Goal: Contribute content: Add original content to the website for others to see

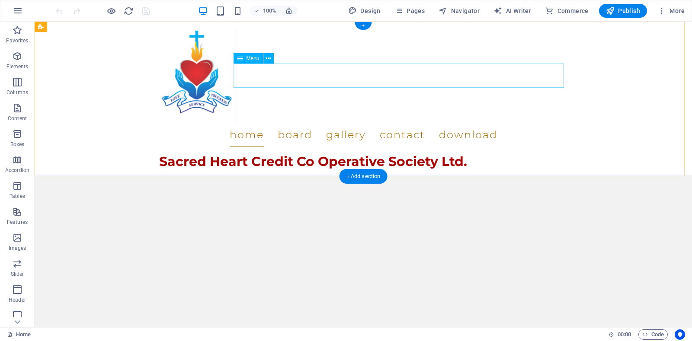
click at [292, 123] on nav "Home Board Gallery Contact Download" at bounding box center [363, 135] width 408 height 24
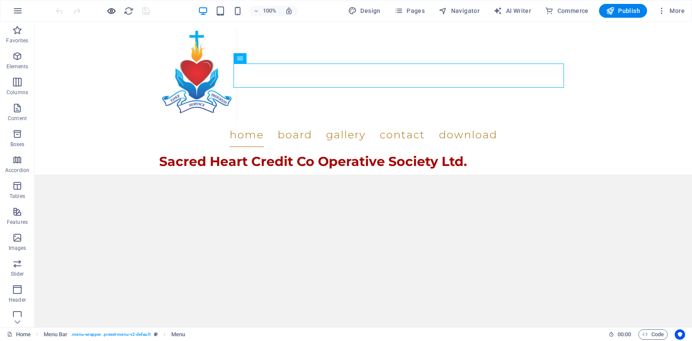
click at [114, 9] on icon "button" at bounding box center [111, 11] width 10 height 10
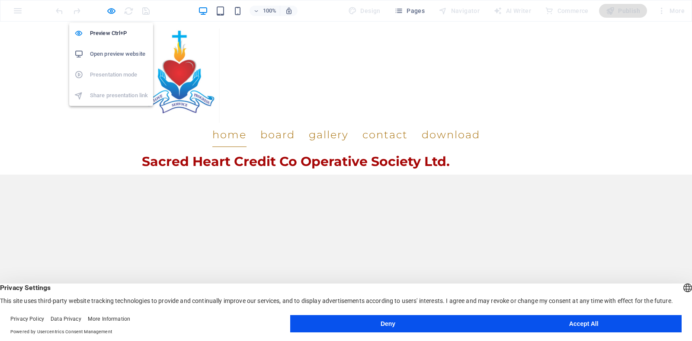
click at [247, 123] on link "Home" at bounding box center [229, 135] width 34 height 24
click at [122, 34] on div "Home Board Gallery Contact Download Sacred Heart Credit Co Operative Society Lt…" at bounding box center [346, 111] width 692 height 179
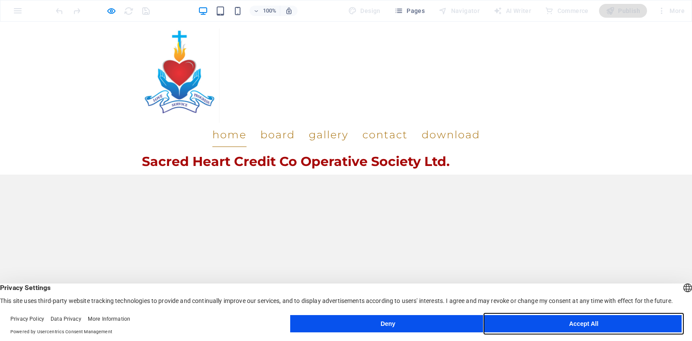
click at [561, 321] on button "Accept All" at bounding box center [584, 323] width 196 height 17
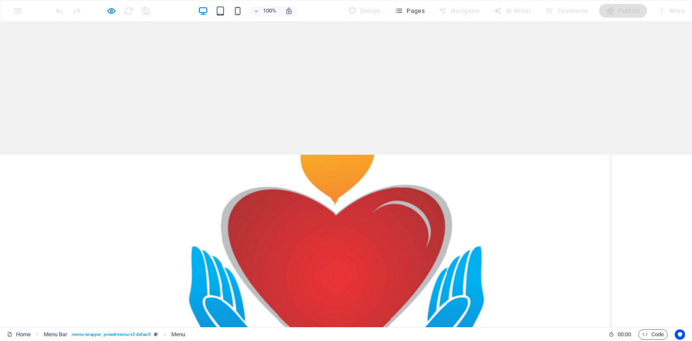
scroll to position [43, 0]
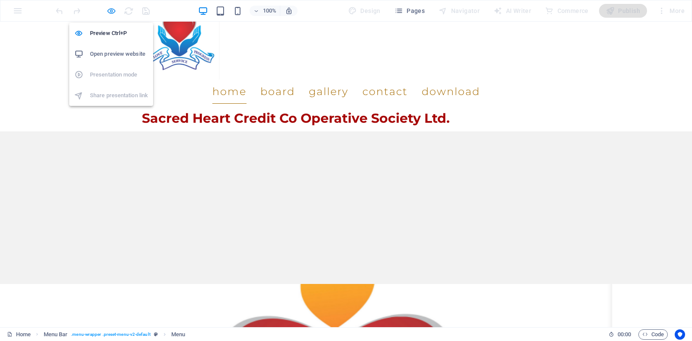
click at [112, 13] on icon "button" at bounding box center [111, 11] width 10 height 10
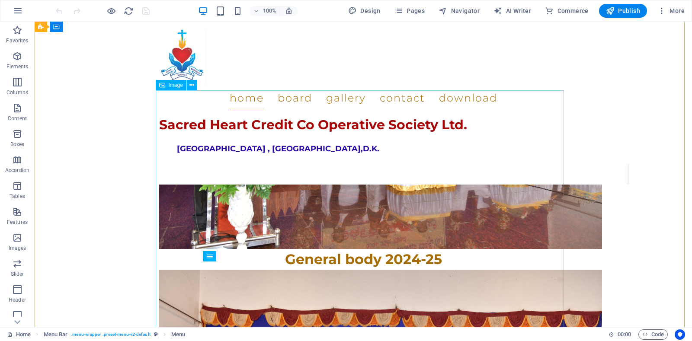
scroll to position [649, 0]
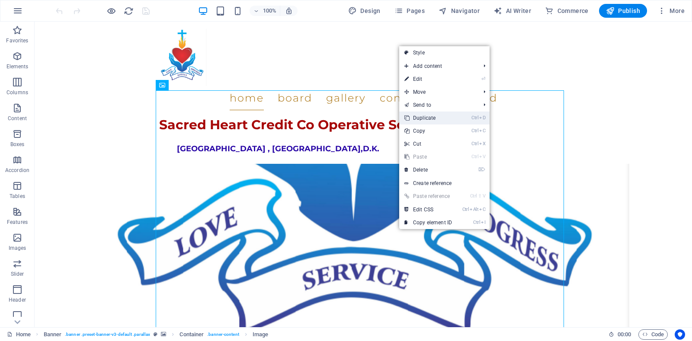
click at [432, 120] on link "Ctrl D Duplicate" at bounding box center [428, 118] width 58 height 13
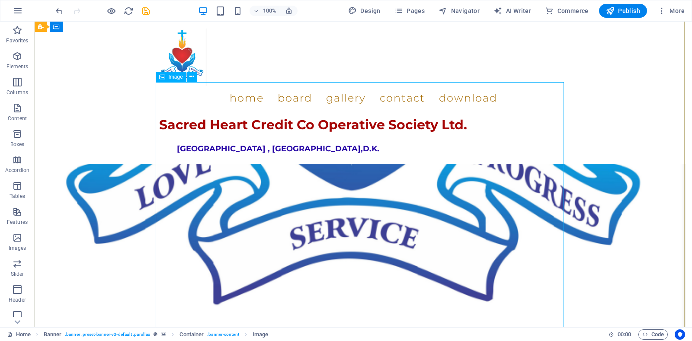
scroll to position [930, 0]
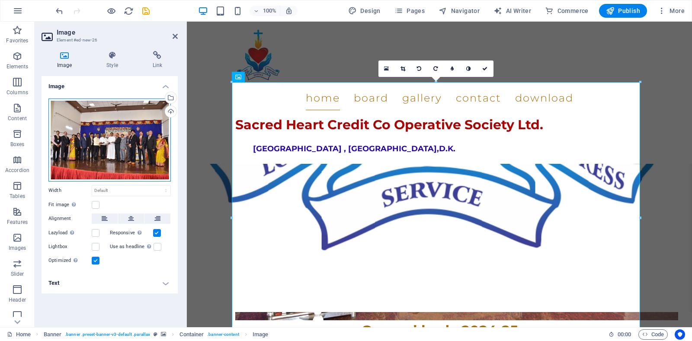
click at [130, 127] on div "Drag files here, click to choose files or select files from Files or our free s…" at bounding box center [109, 140] width 122 height 83
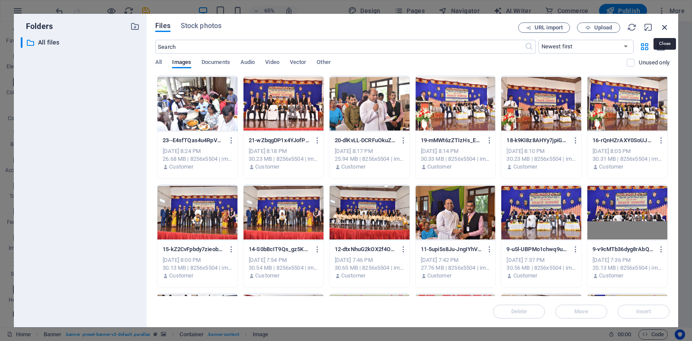
click at [665, 28] on icon "button" at bounding box center [665, 27] width 10 height 10
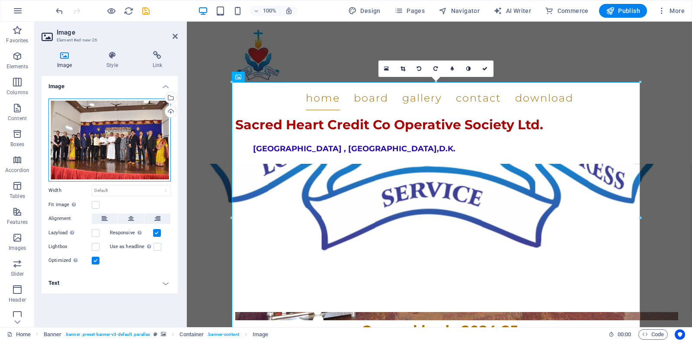
drag, startPoint x: 127, startPoint y: 139, endPoint x: 102, endPoint y: 149, distance: 27.0
click at [102, 149] on div "Drag files here, click to choose files or select files from Files or our free s…" at bounding box center [109, 140] width 122 height 83
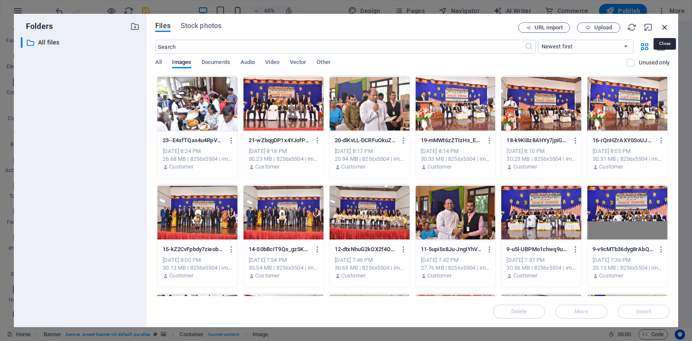
click at [665, 32] on icon "button" at bounding box center [665, 27] width 10 height 10
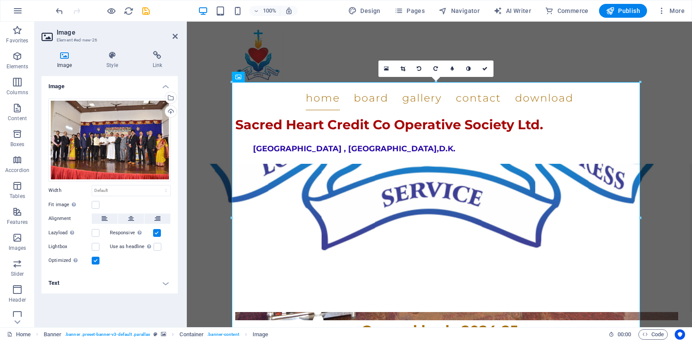
click at [64, 56] on icon at bounding box center [65, 55] width 46 height 9
click at [171, 113] on div "Upload" at bounding box center [170, 112] width 13 height 13
click at [151, 118] on div "Drag files here, click to choose files or select files from Files or our free s…" at bounding box center [109, 140] width 122 height 83
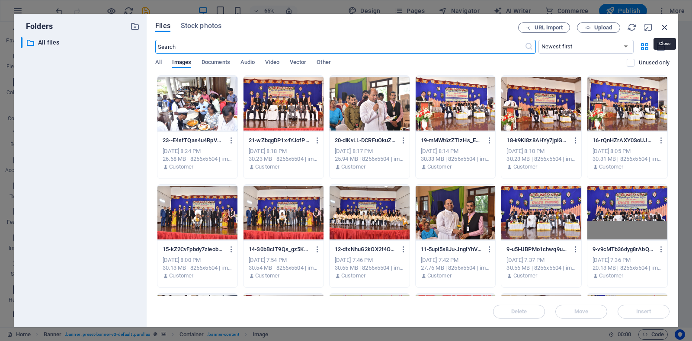
click at [661, 30] on icon "button" at bounding box center [665, 27] width 10 height 10
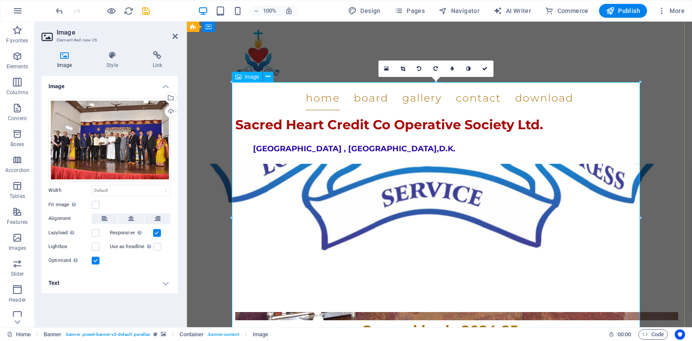
click at [157, 62] on h4 "Link" at bounding box center [157, 60] width 41 height 18
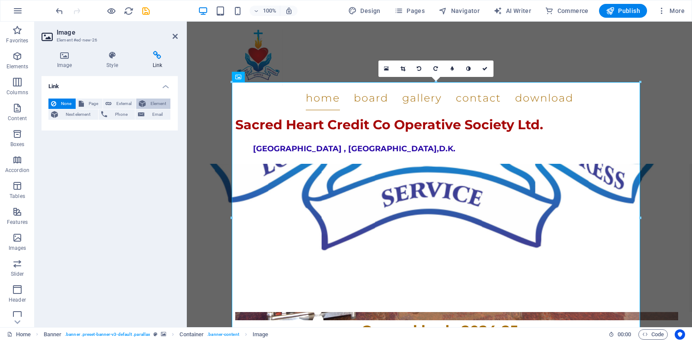
click at [154, 105] on span "Element" at bounding box center [157, 104] width 19 height 10
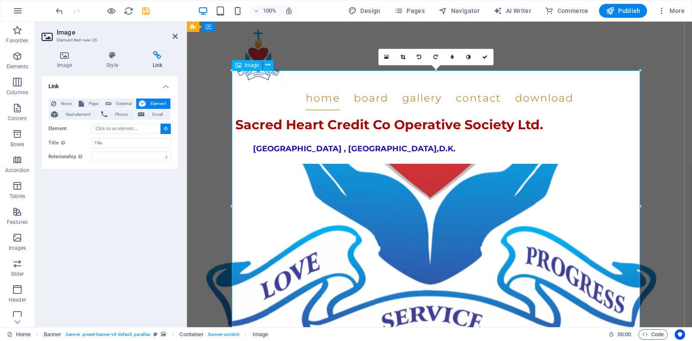
scroll to position [941, 0]
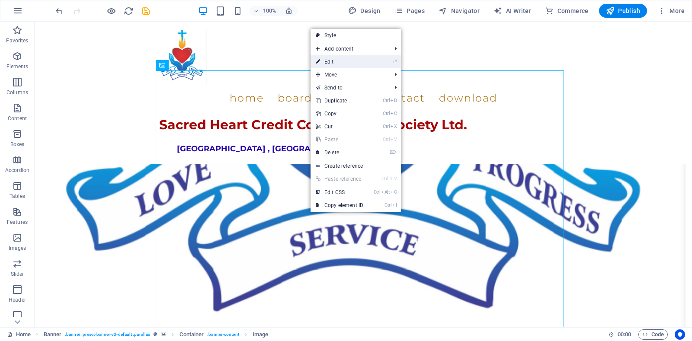
click at [360, 65] on link "⏎ Edit" at bounding box center [340, 61] width 58 height 13
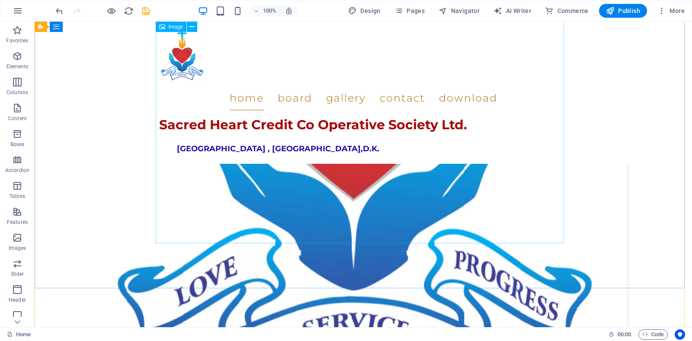
scroll to position [768, 0]
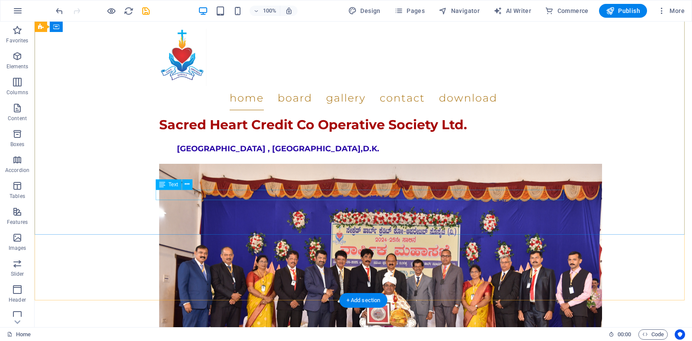
scroll to position [822, 0]
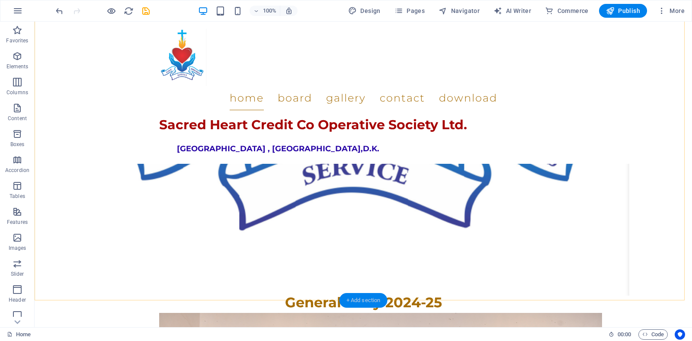
click at [362, 302] on div "+ Add section" at bounding box center [364, 300] width 48 height 15
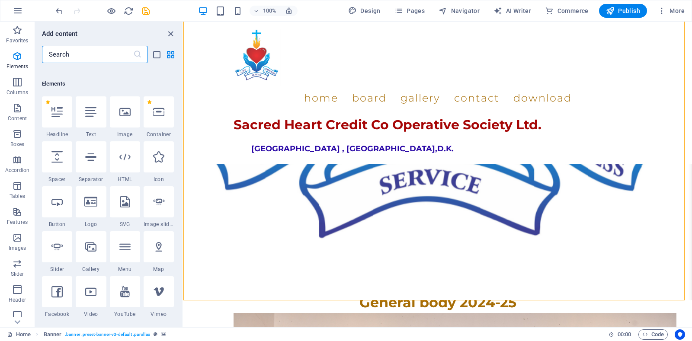
scroll to position [0, 0]
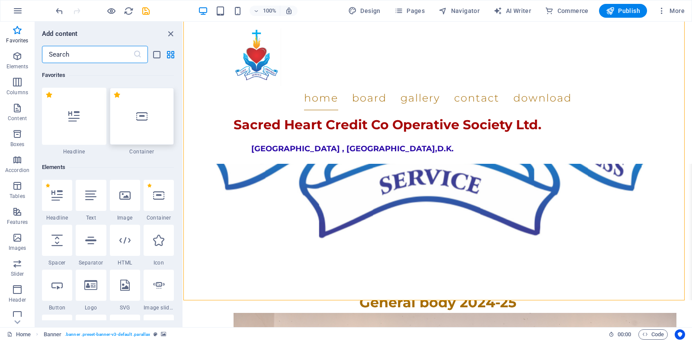
click at [140, 134] on div at bounding box center [142, 116] width 64 height 57
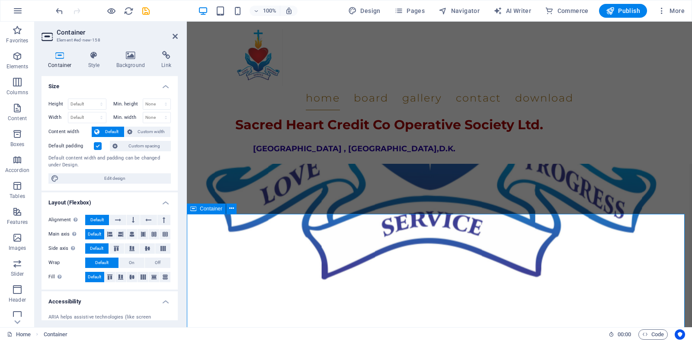
scroll to position [908, 0]
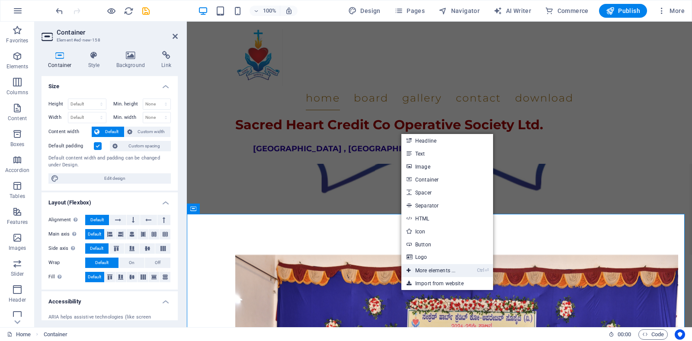
click at [425, 271] on link "Ctrl ⏎ More elements ..." at bounding box center [430, 270] width 59 height 13
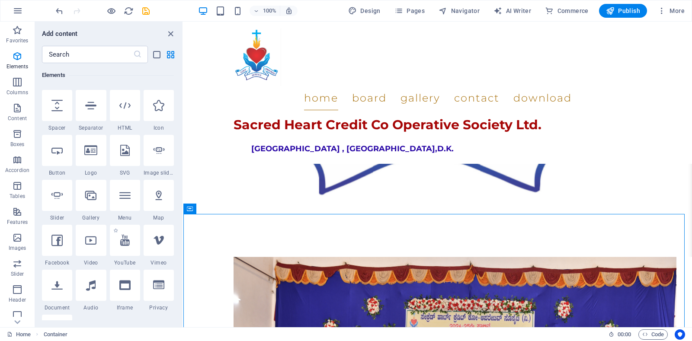
scroll to position [135, 0]
click at [88, 247] on div at bounding box center [91, 240] width 30 height 31
select select "%"
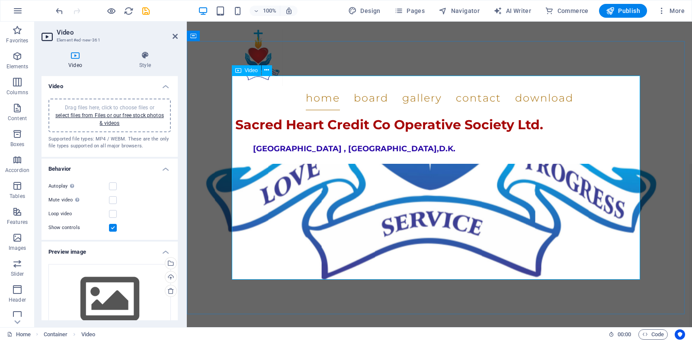
scroll to position [1081, 0]
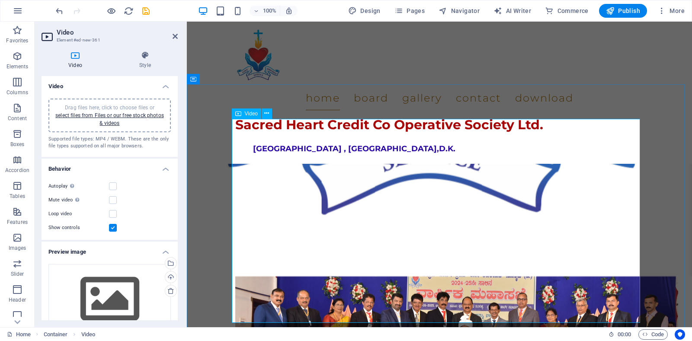
scroll to position [1038, 0]
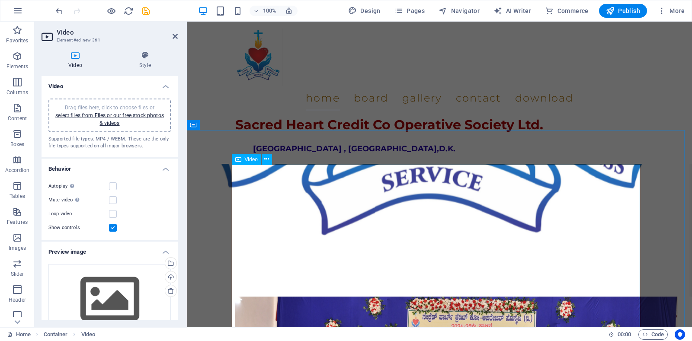
scroll to position [995, 0]
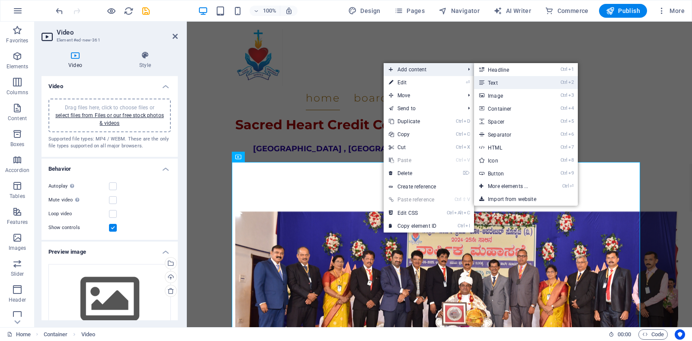
click at [494, 85] on link "Ctrl 2 Text" at bounding box center [509, 82] width 71 height 13
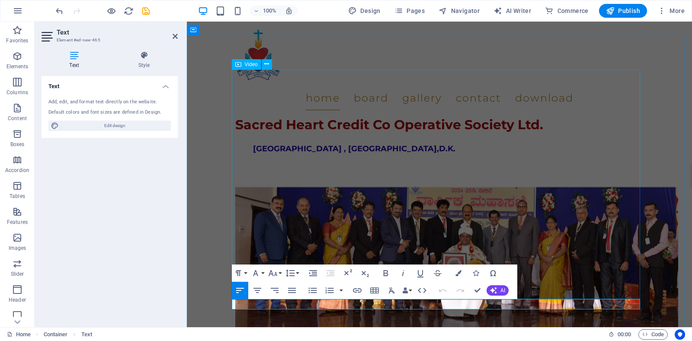
scroll to position [1088, 0]
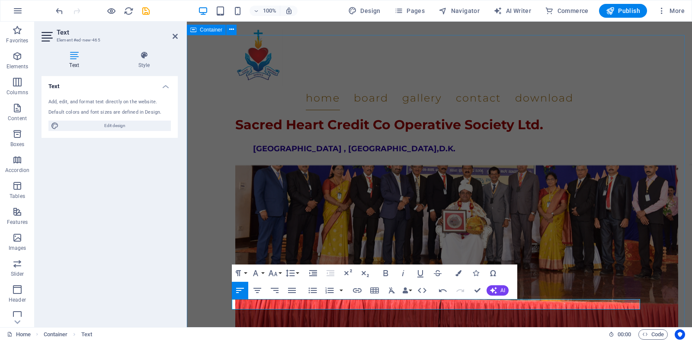
drag, startPoint x: 296, startPoint y: 304, endPoint x: 227, endPoint y: 307, distance: 69.3
click at [388, 272] on icon "button" at bounding box center [386, 273] width 10 height 10
drag, startPoint x: 319, startPoint y: 307, endPoint x: 515, endPoint y: 318, distance: 196.2
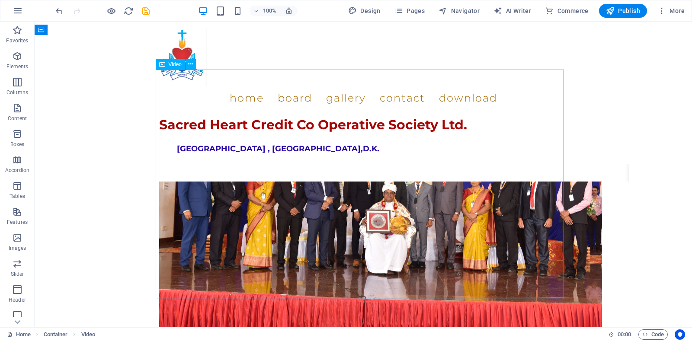
click at [143, 13] on icon "save" at bounding box center [146, 11] width 10 height 10
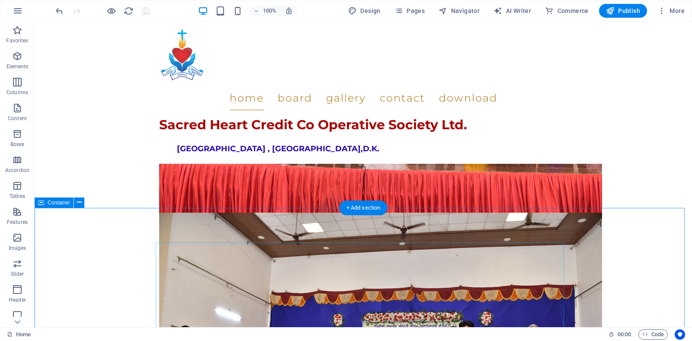
scroll to position [915, 0]
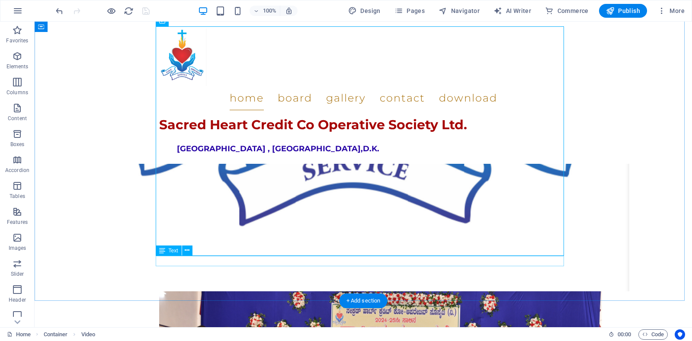
scroll to position [1131, 0]
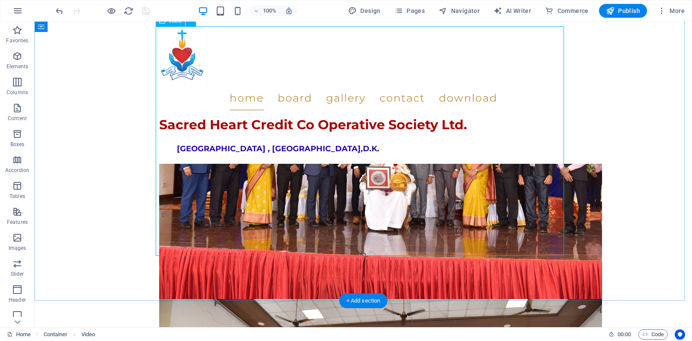
select select "%"
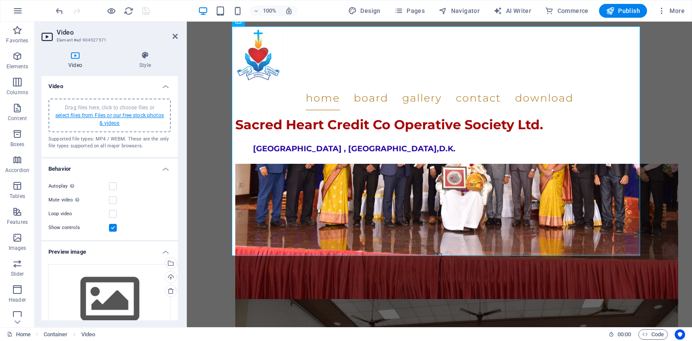
click at [113, 124] on link "select files from Files or our free stock photos & videos" at bounding box center [109, 119] width 109 height 14
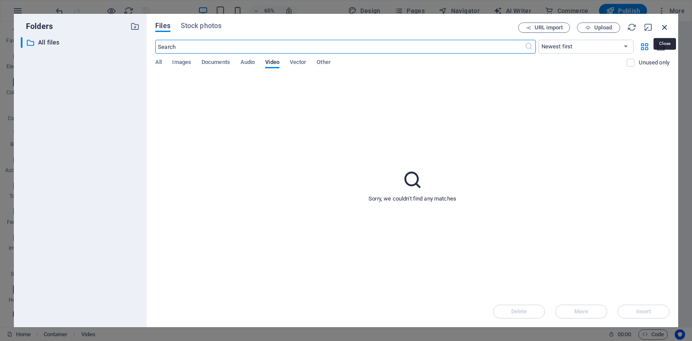
click at [667, 28] on icon "button" at bounding box center [665, 27] width 10 height 10
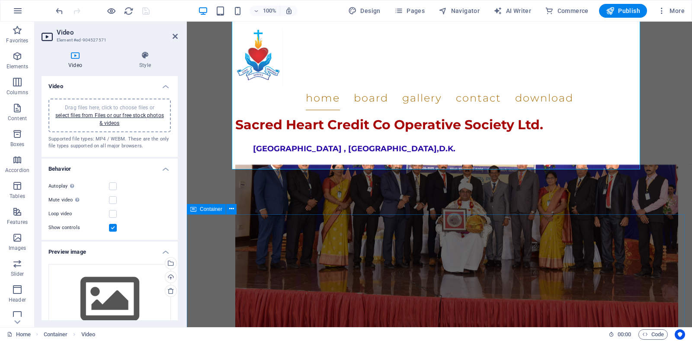
scroll to position [1217, 0]
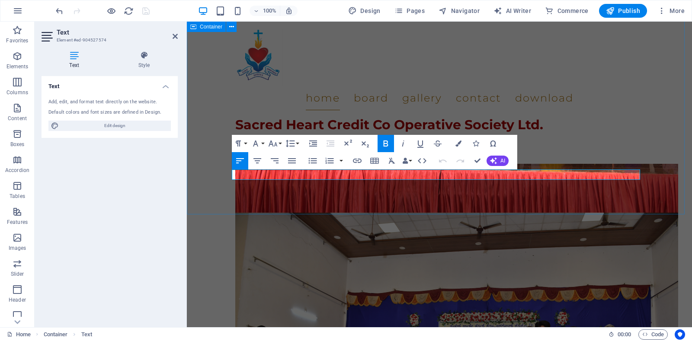
drag, startPoint x: 310, startPoint y: 173, endPoint x: 232, endPoint y: 175, distance: 77.9
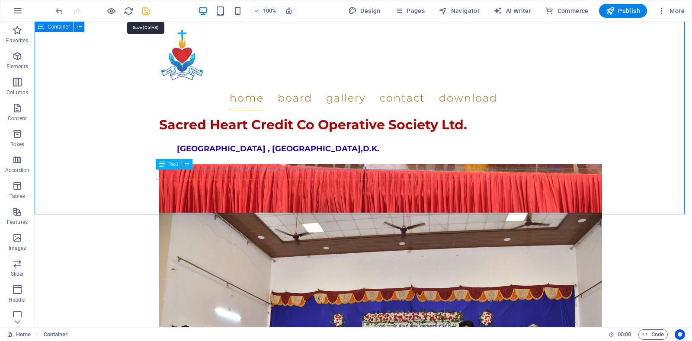
click at [141, 11] on icon "save" at bounding box center [146, 11] width 10 height 10
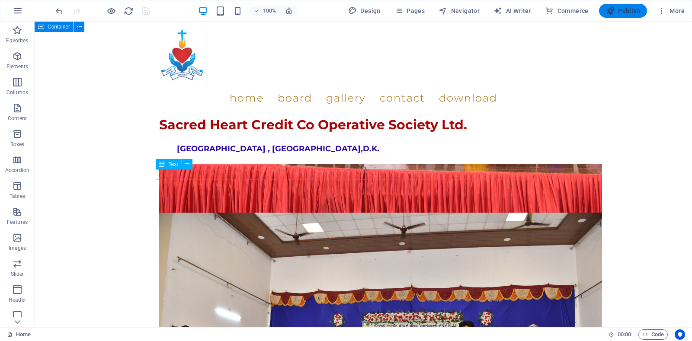
click at [623, 14] on span "Publish" at bounding box center [623, 10] width 34 height 9
